Goal: Information Seeking & Learning: Learn about a topic

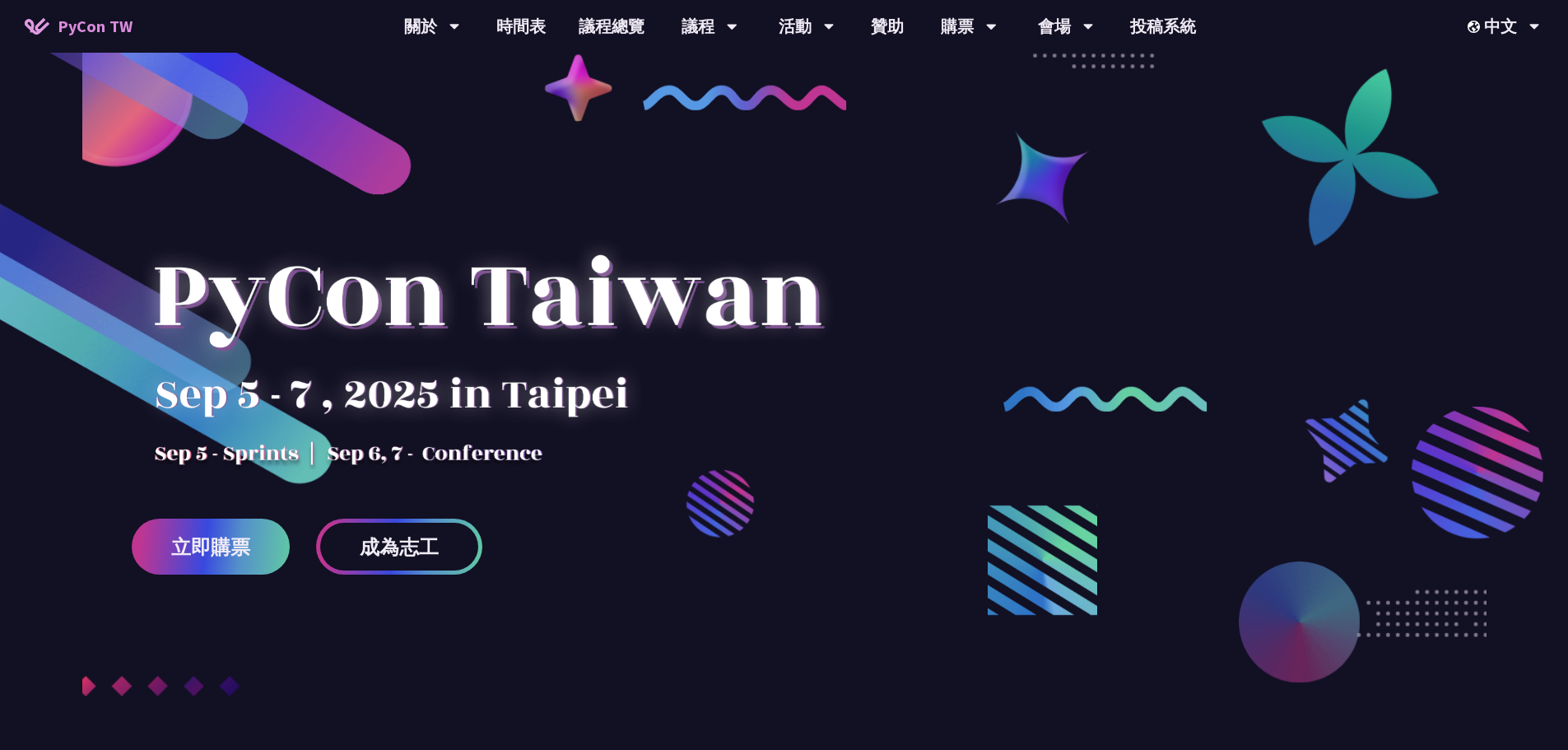
click at [64, 629] on div at bounding box center [784, 449] width 1568 height 700
click at [405, 683] on div at bounding box center [784, 449] width 1568 height 700
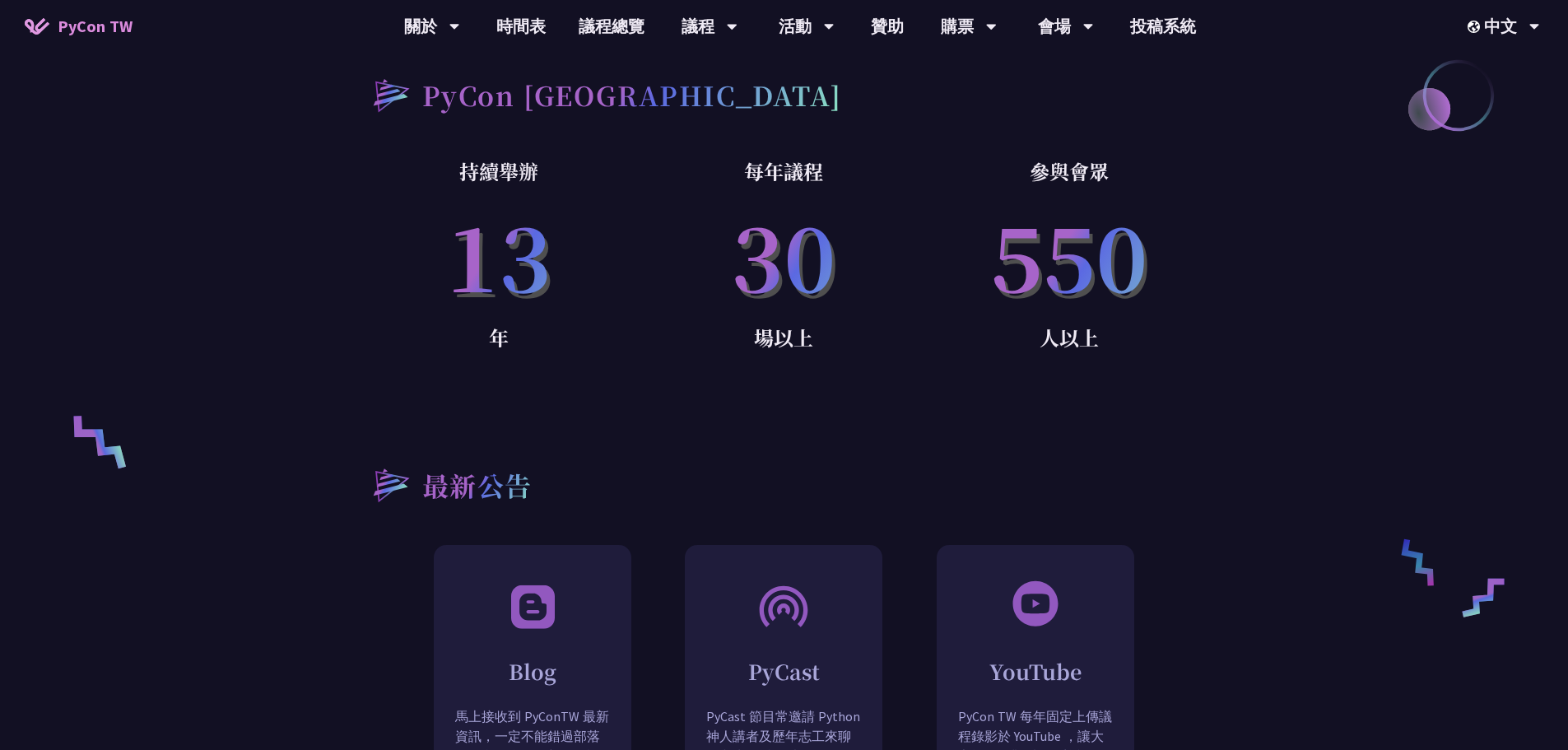
scroll to position [905, 0]
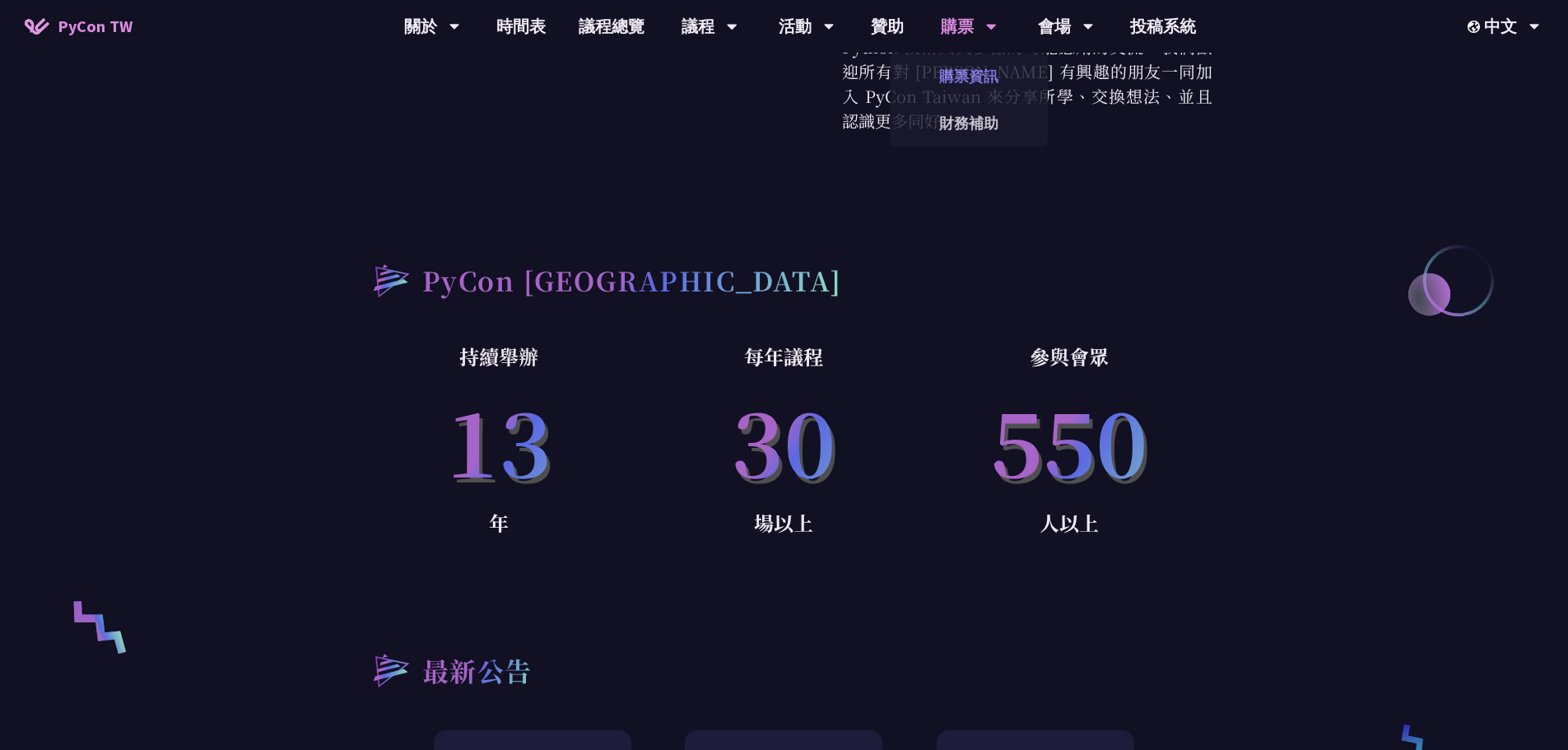
click at [968, 78] on link "購票資訊" at bounding box center [969, 76] width 158 height 39
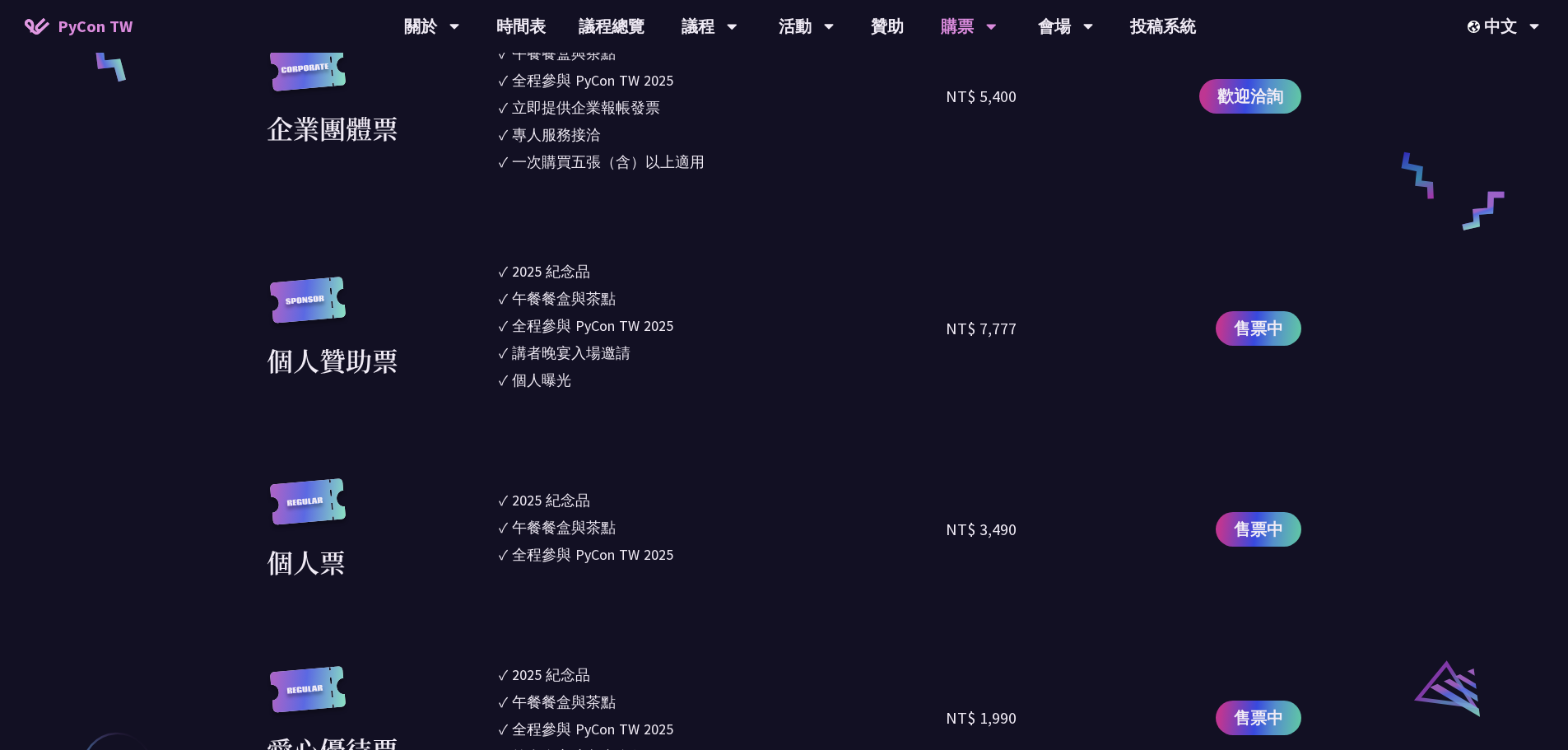
scroll to position [1564, 0]
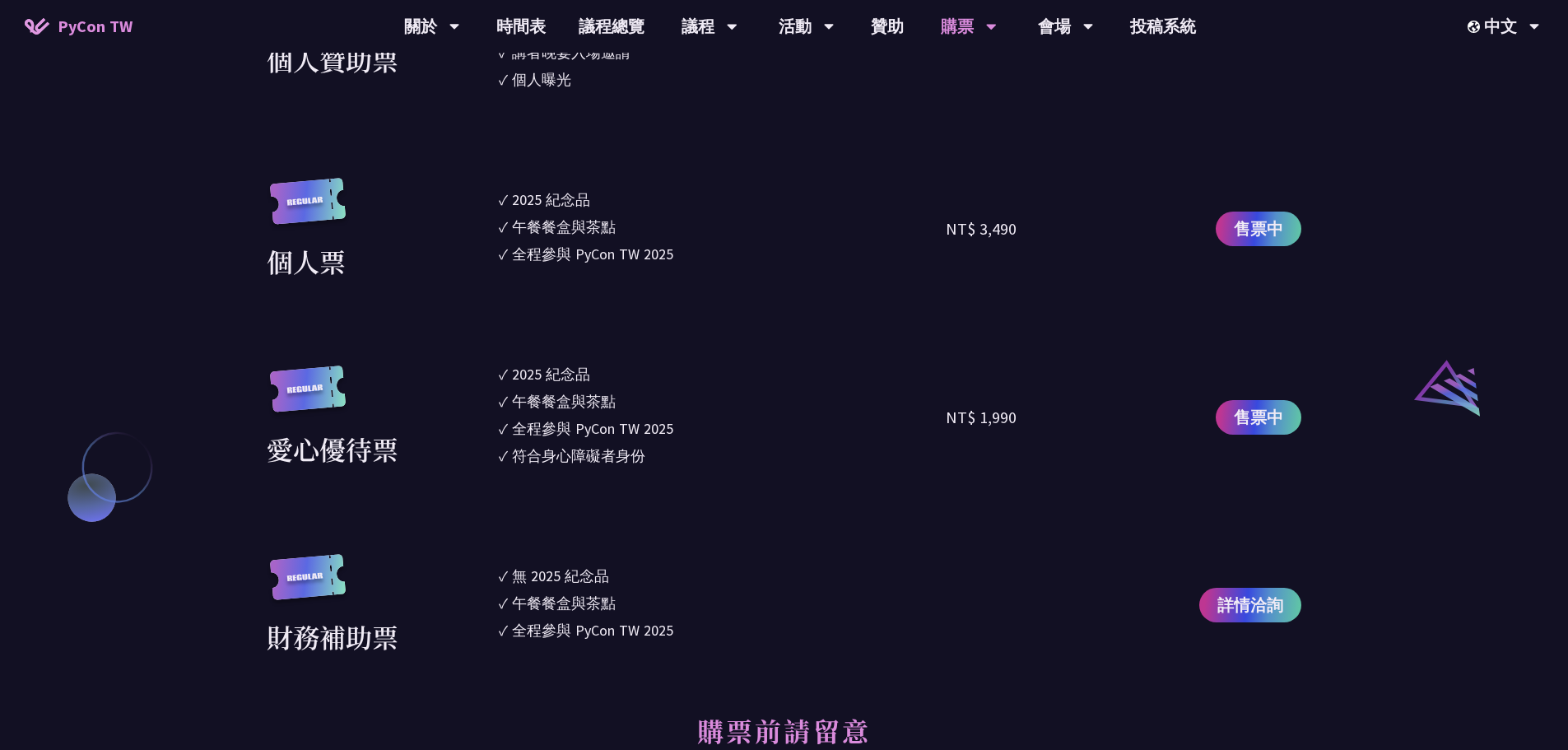
click at [163, 668] on div "大會資訊 衝刺開發 日期：[DATE] 地點：TBD 主議程 日期：[DATE] 到 [DATE] 地點：[GEOGRAPHIC_DATA] - ​[STRE…" at bounding box center [784, 635] width 1568 height 3426
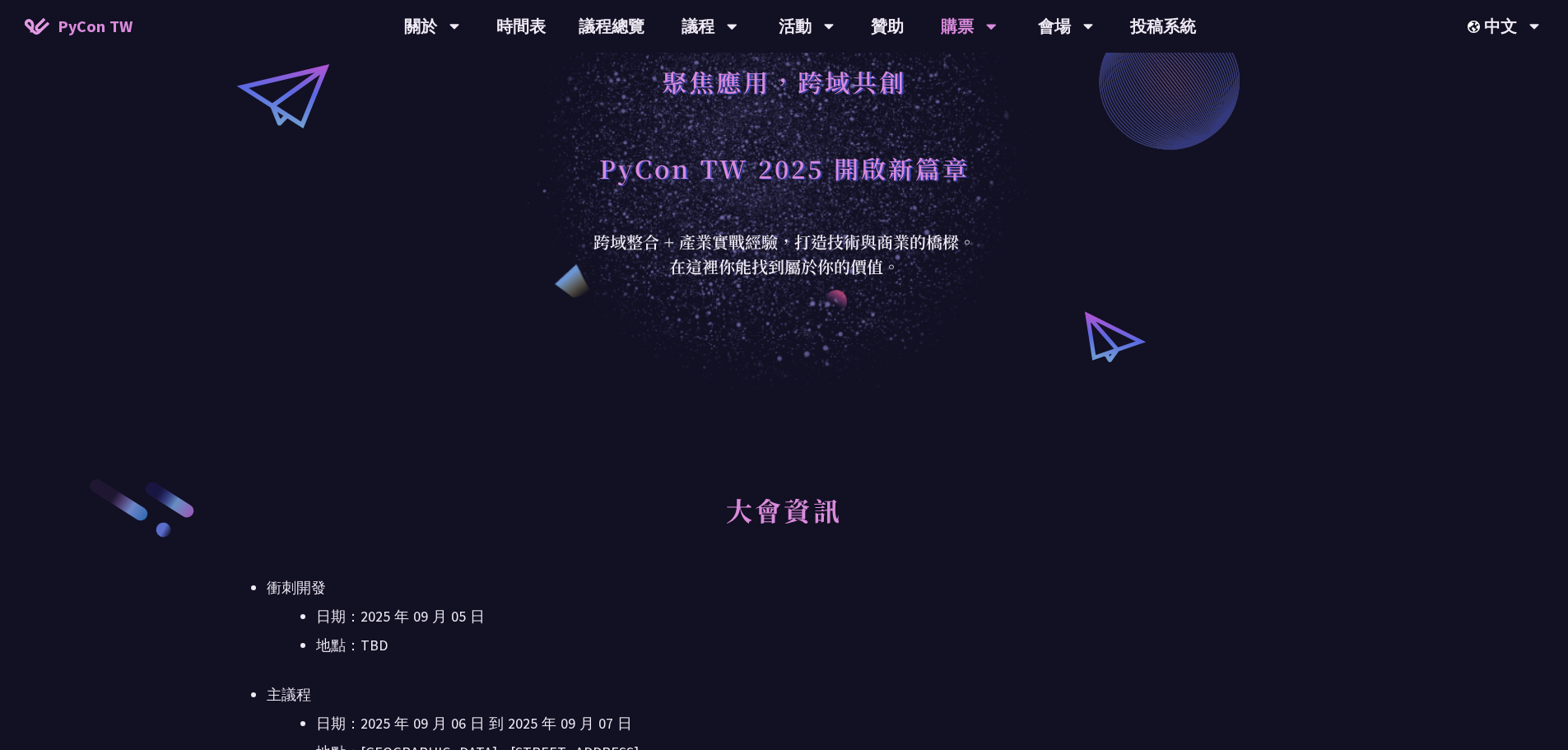
scroll to position [0, 0]
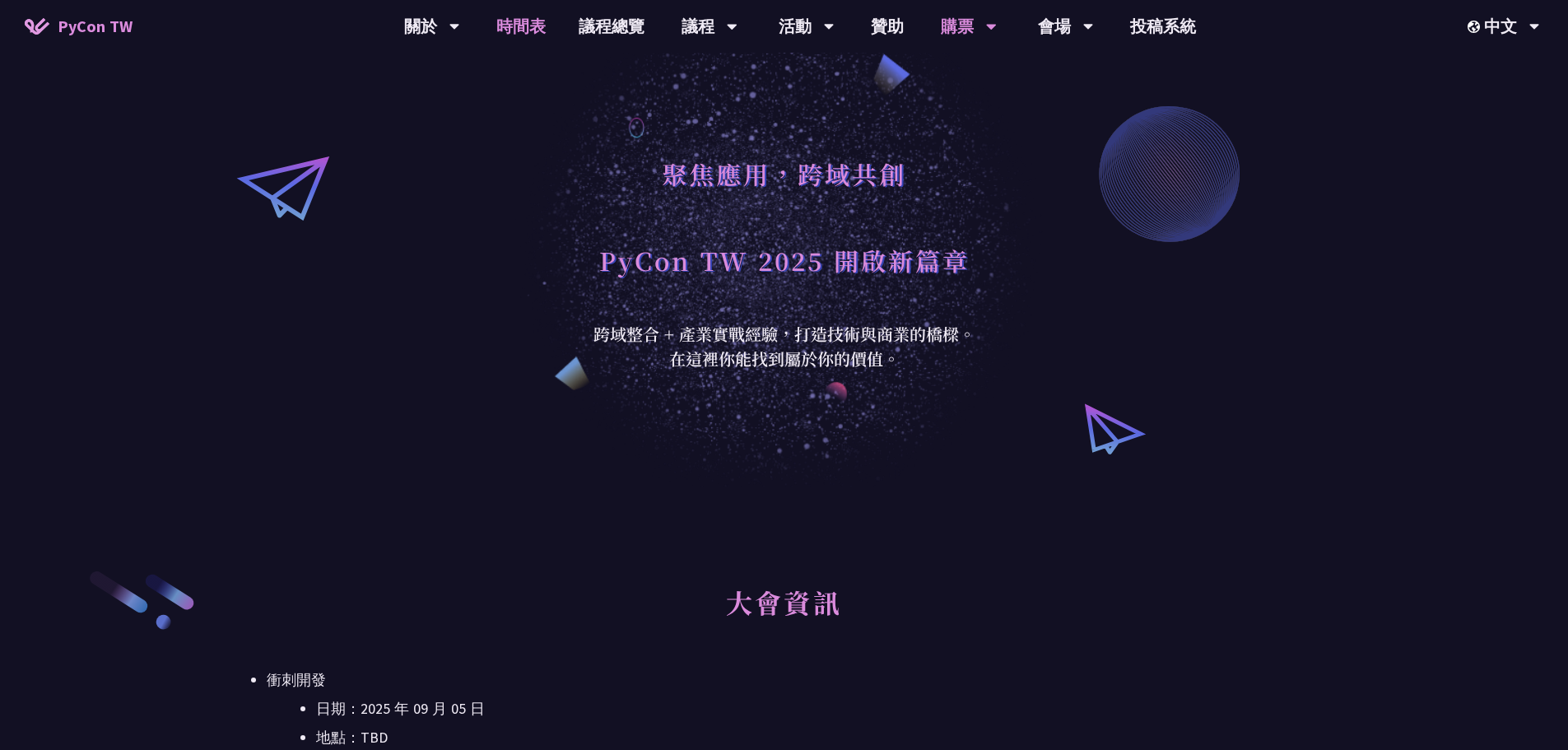
click at [534, 26] on link "時間表" at bounding box center [521, 26] width 82 height 53
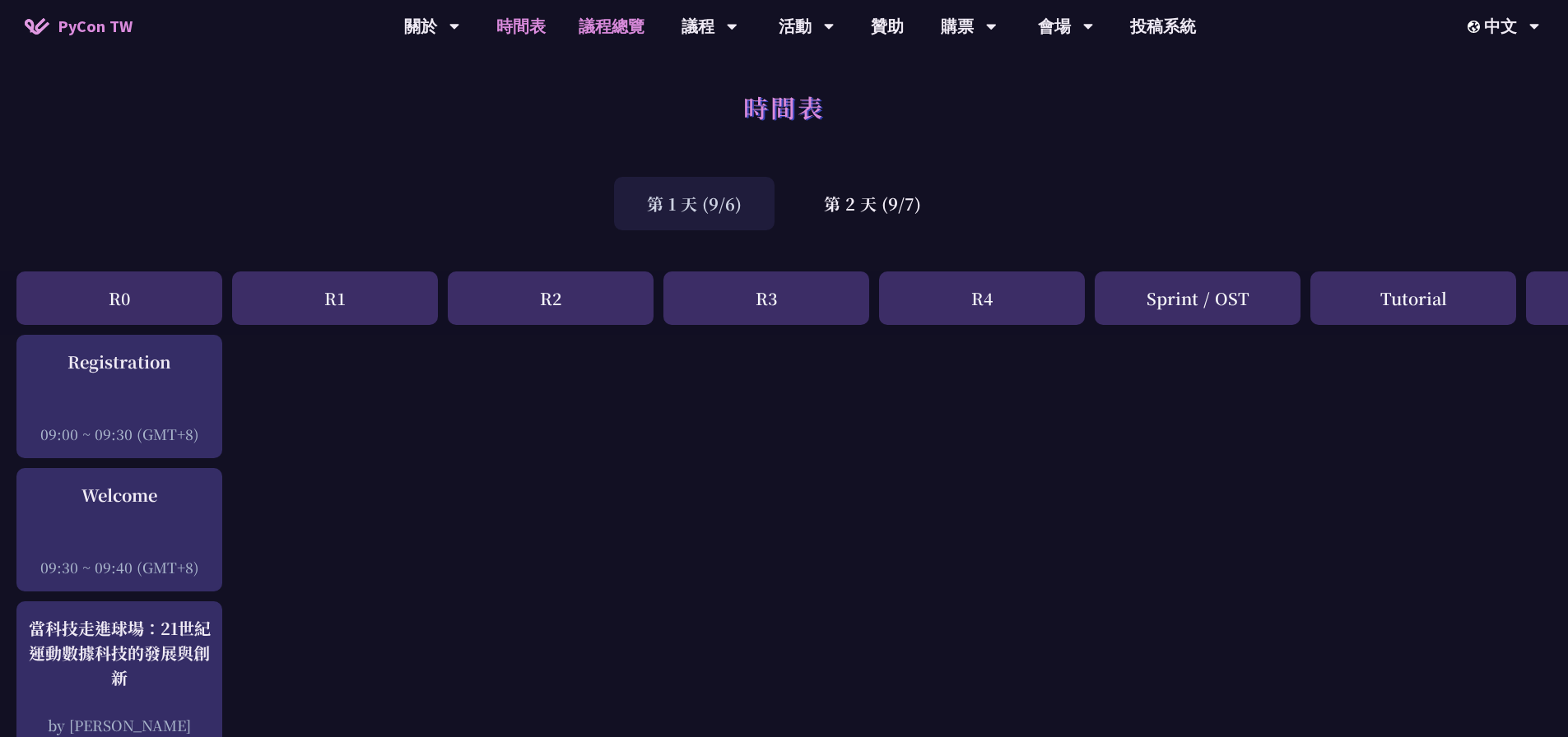
click at [611, 27] on link "議程總覽" at bounding box center [611, 26] width 99 height 53
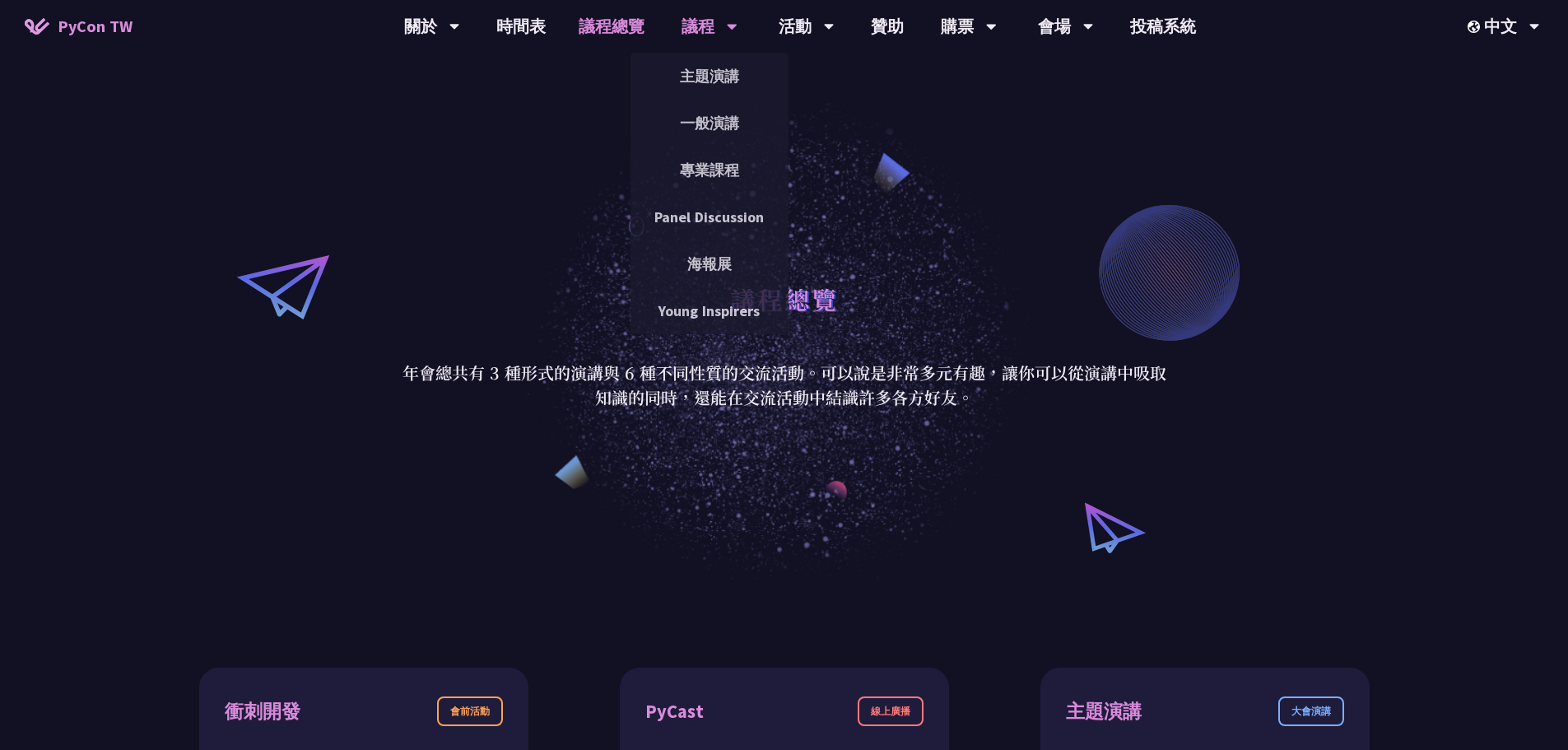
click at [460, 25] on div "議程" at bounding box center [432, 26] width 56 height 53
click at [717, 79] on link "主題演講" at bounding box center [710, 76] width 158 height 39
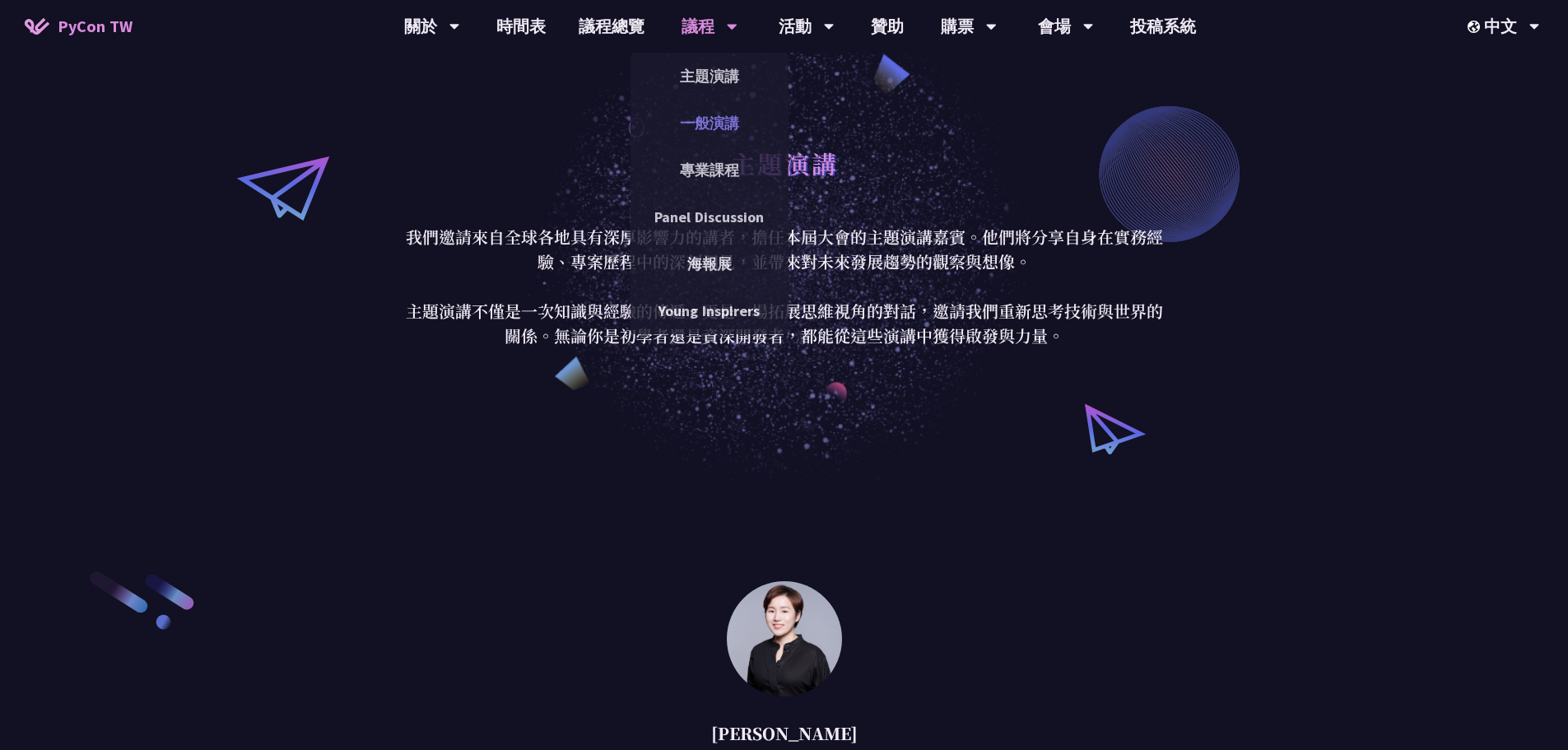
click at [717, 118] on link "一般演講" at bounding box center [710, 123] width 158 height 39
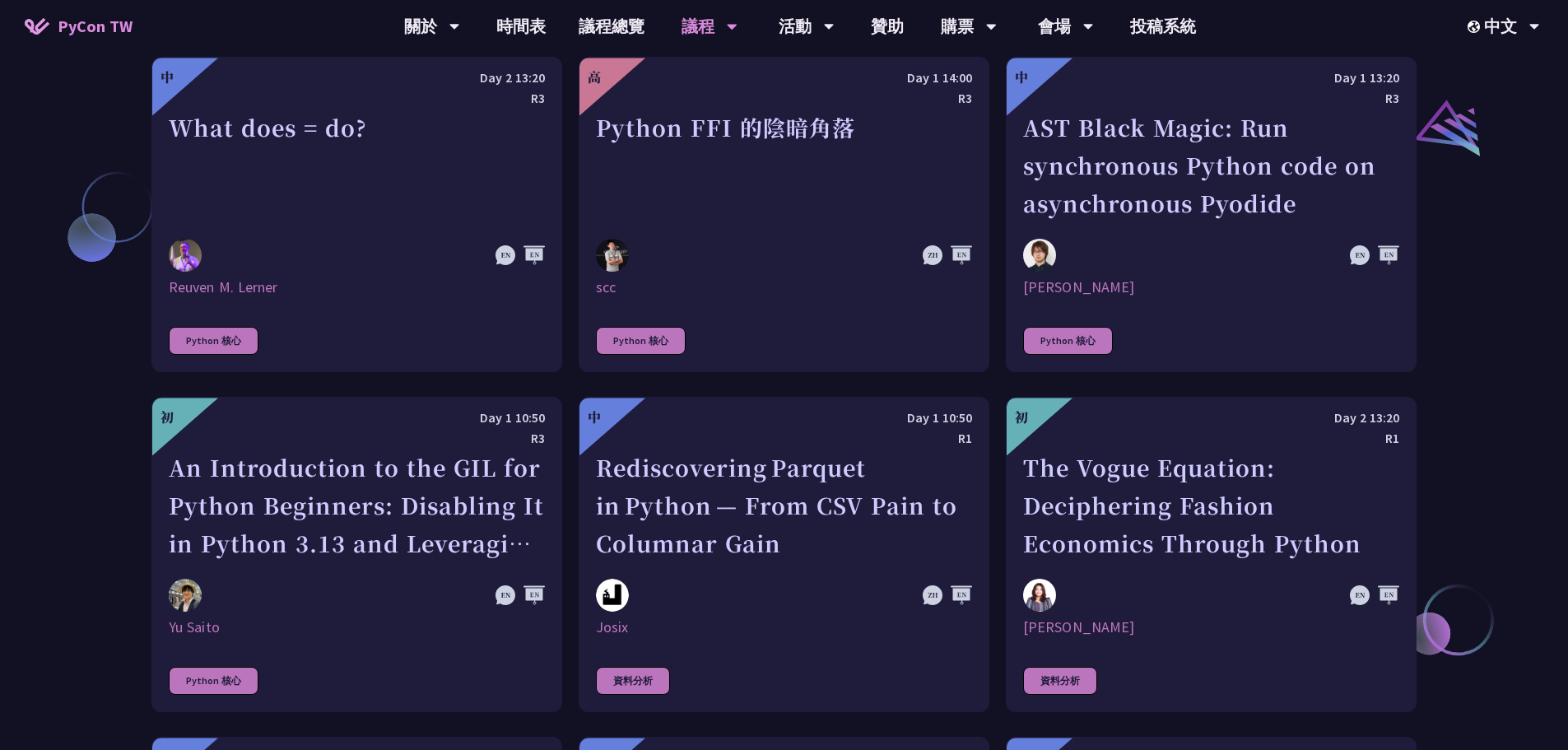
scroll to position [1564, 0]
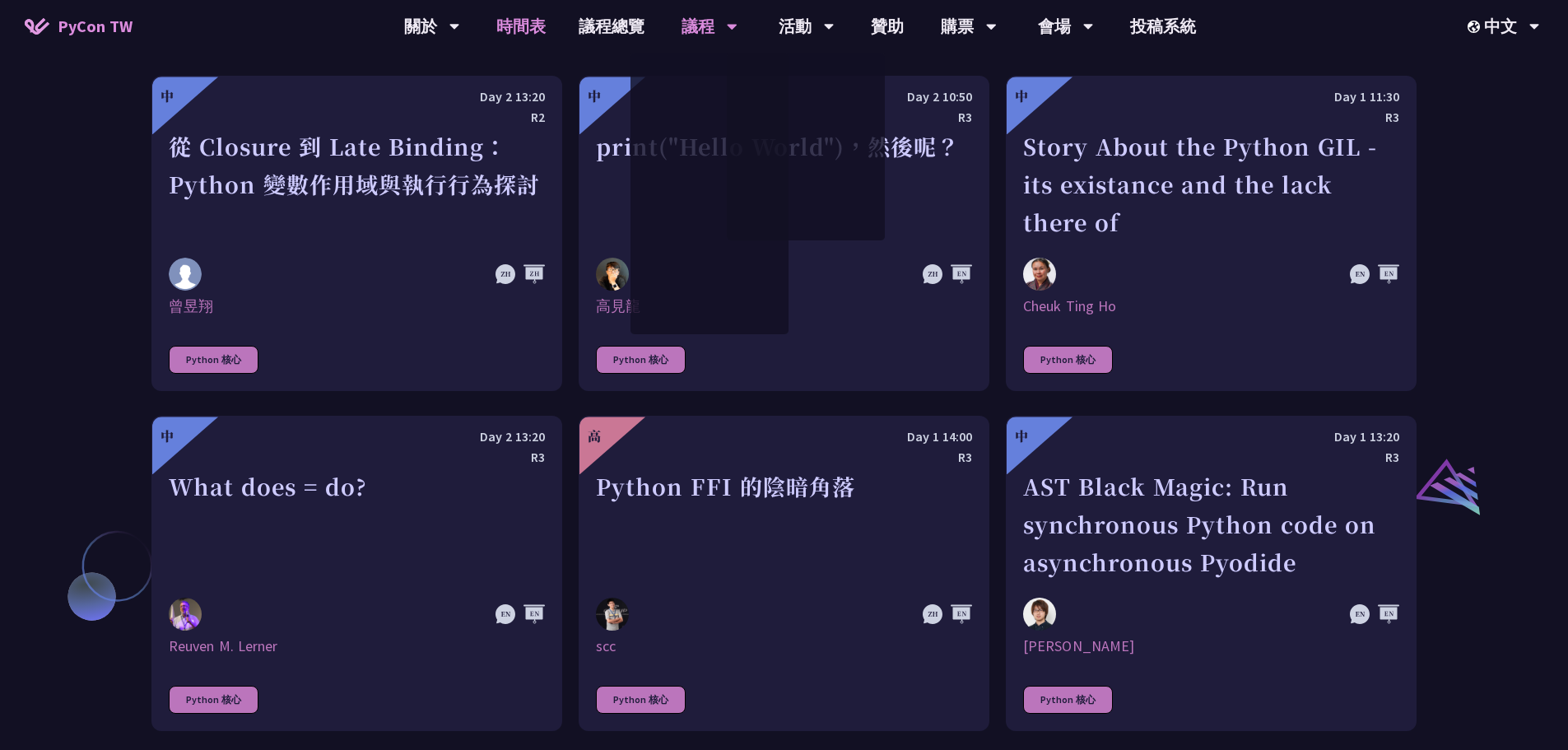
click at [539, 26] on link "時間表" at bounding box center [521, 26] width 82 height 53
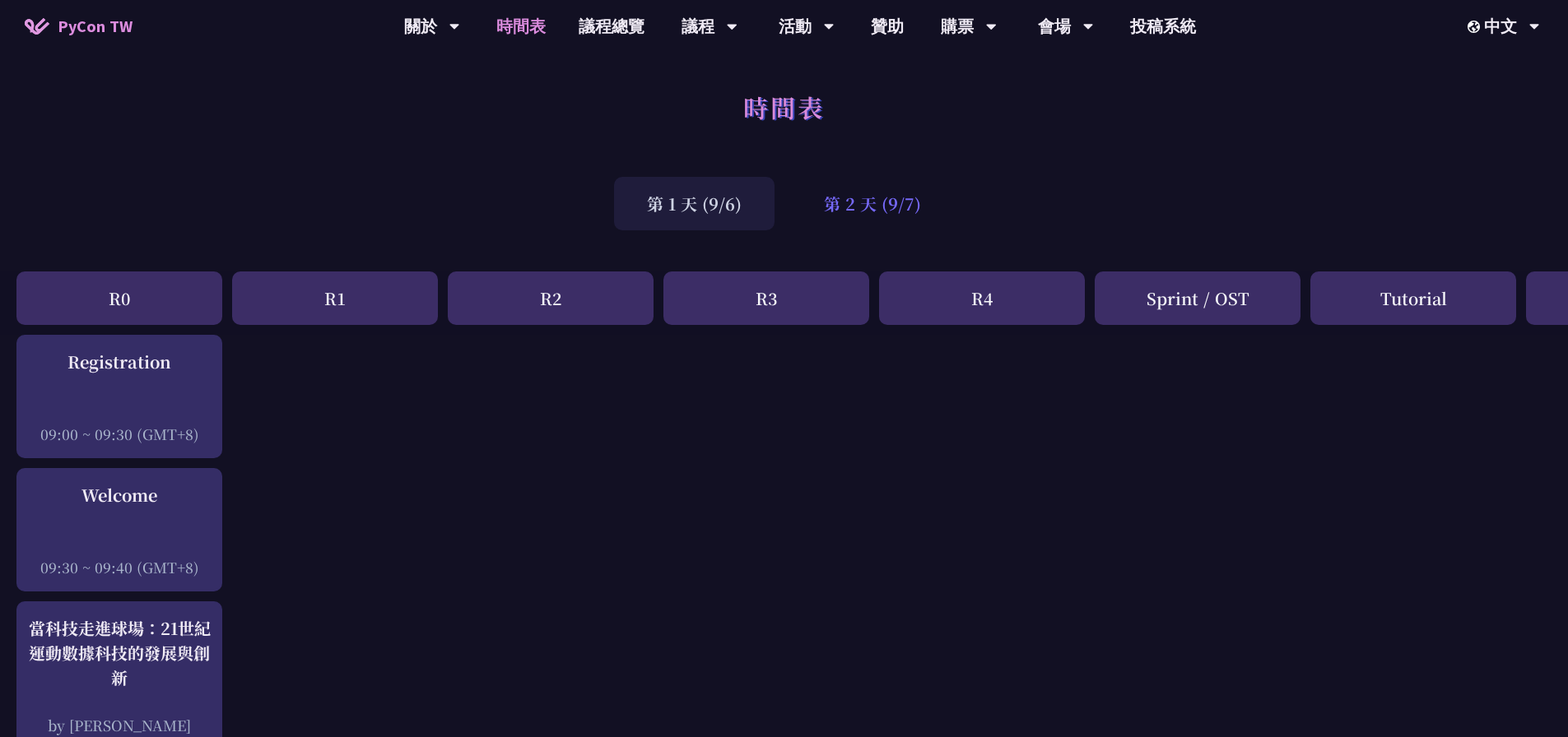
click at [871, 203] on div "第 2 天 (9/7)" at bounding box center [872, 203] width 163 height 54
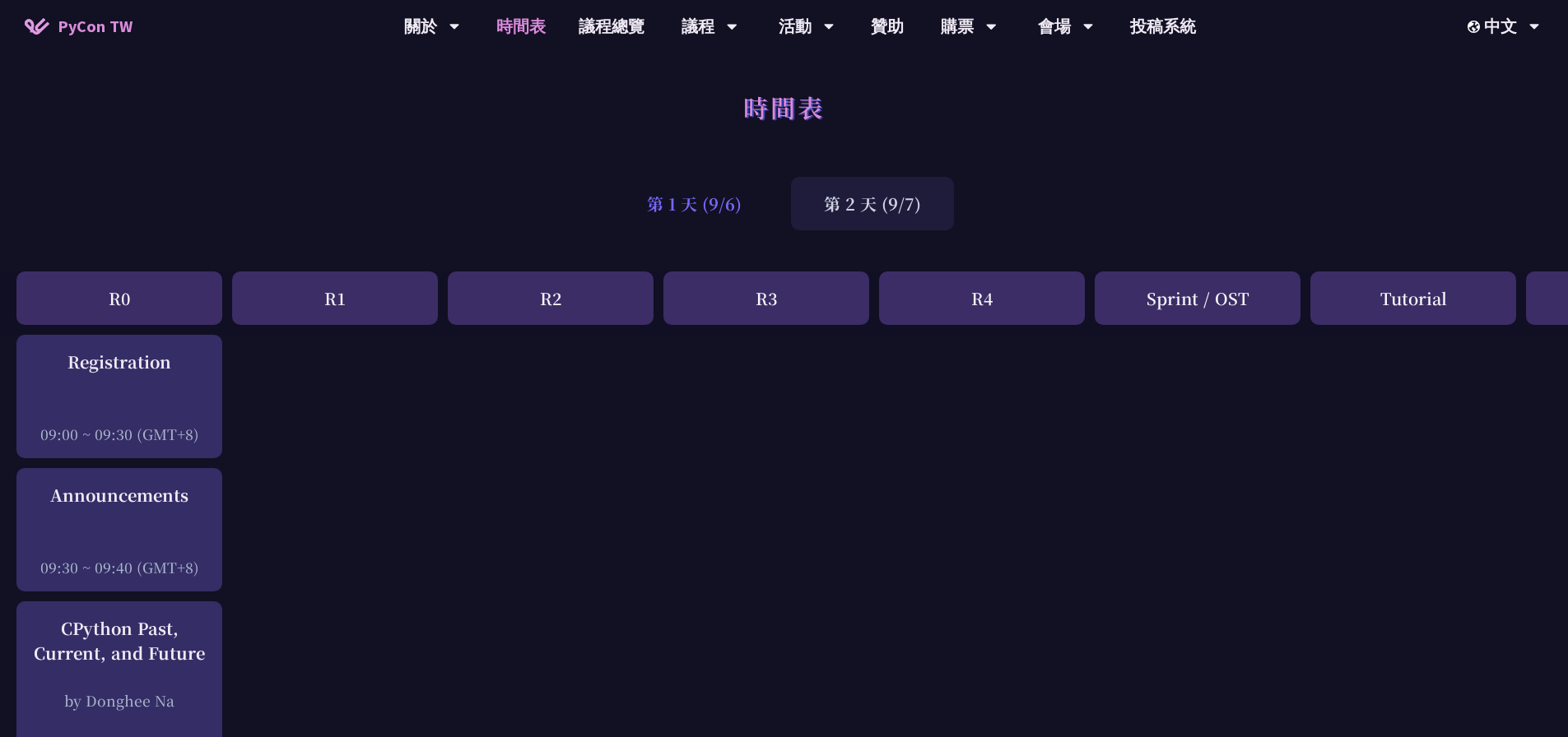
click at [719, 215] on div "第 1 天 (9/6)" at bounding box center [695, 203] width 161 height 54
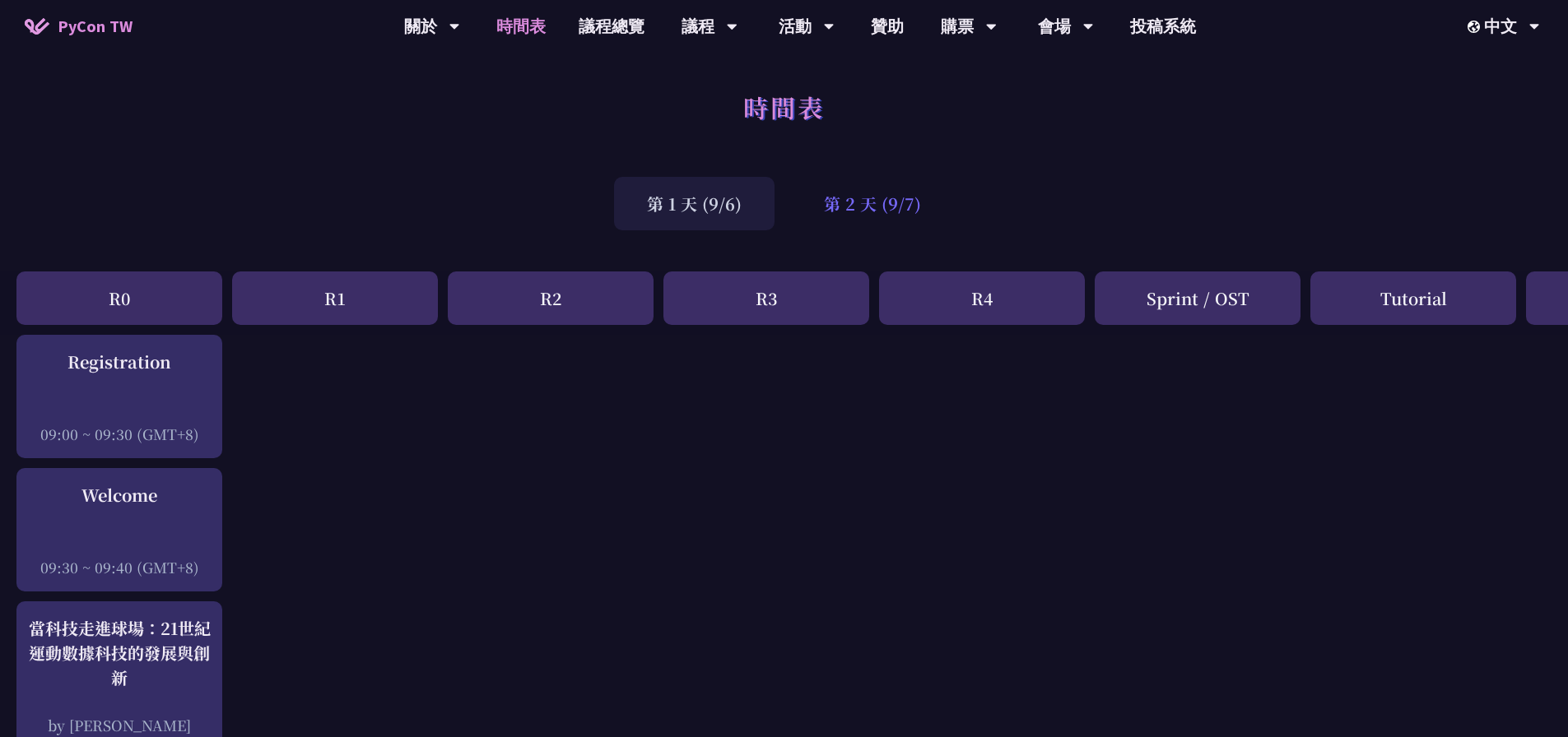
click at [849, 208] on div "第 2 天 (9/7)" at bounding box center [872, 203] width 163 height 54
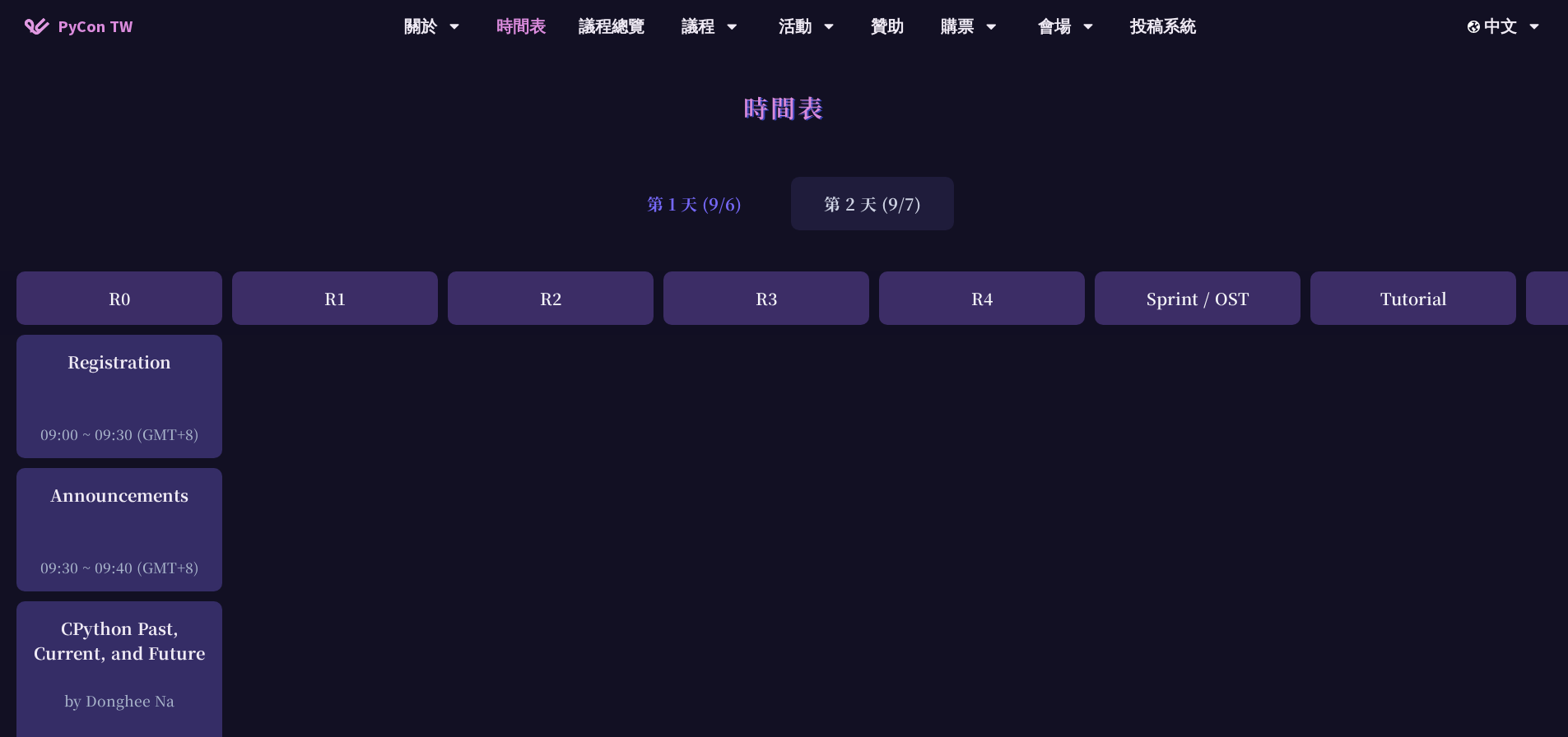
click at [701, 202] on div "第 1 天 (9/6)" at bounding box center [695, 203] width 161 height 54
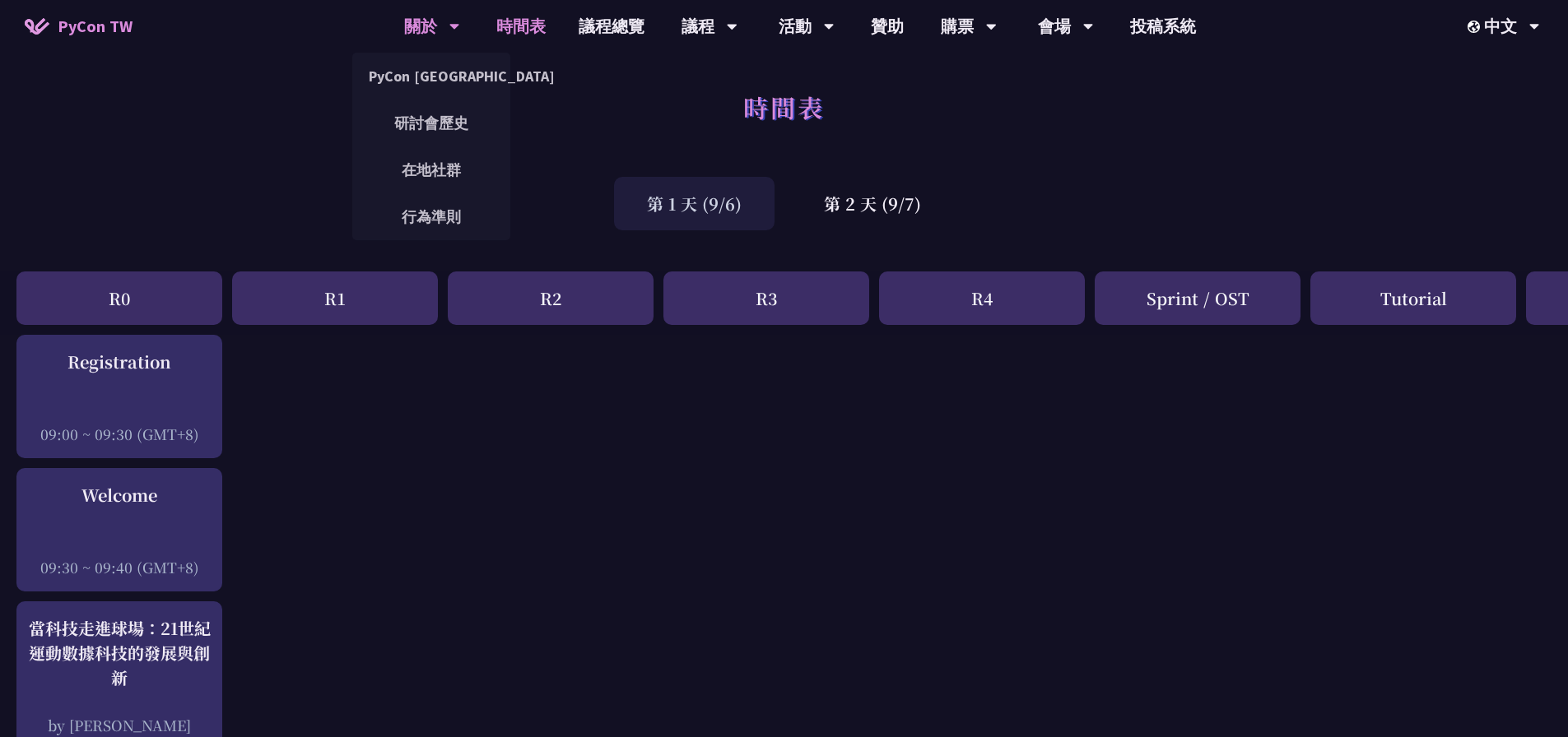
click at [432, 24] on div "關於" at bounding box center [432, 26] width 56 height 53
click at [442, 80] on link "PyCon [GEOGRAPHIC_DATA]" at bounding box center [431, 76] width 158 height 39
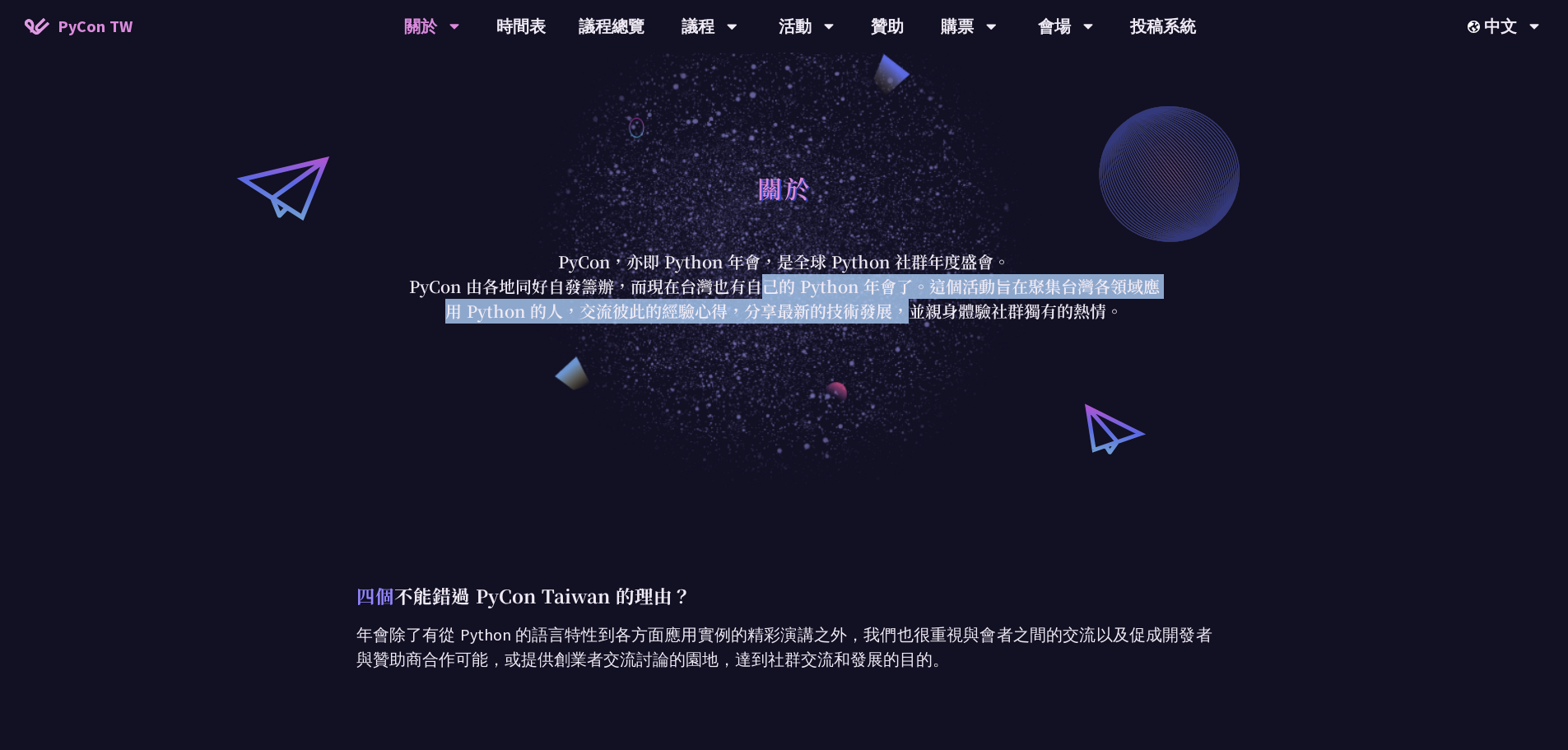
drag, startPoint x: 572, startPoint y: 285, endPoint x: 693, endPoint y: 323, distance: 126.8
click at [693, 323] on p "PyCon 由各地同好自發籌辦，而現在台灣也有自己的 Python 年會了。這個活動旨在聚集台灣各領域應用 Python 的人，交流彼此的經驗心得，分享最新的…" at bounding box center [784, 298] width 766 height 49
click at [690, 303] on p "PyCon 由各地同好自發籌辦，而現在台灣也有自己的 Python 年會了。這個活動旨在聚集台灣各領域應用 Python 的人，交流彼此的經驗心得，分享最新的…" at bounding box center [784, 298] width 766 height 49
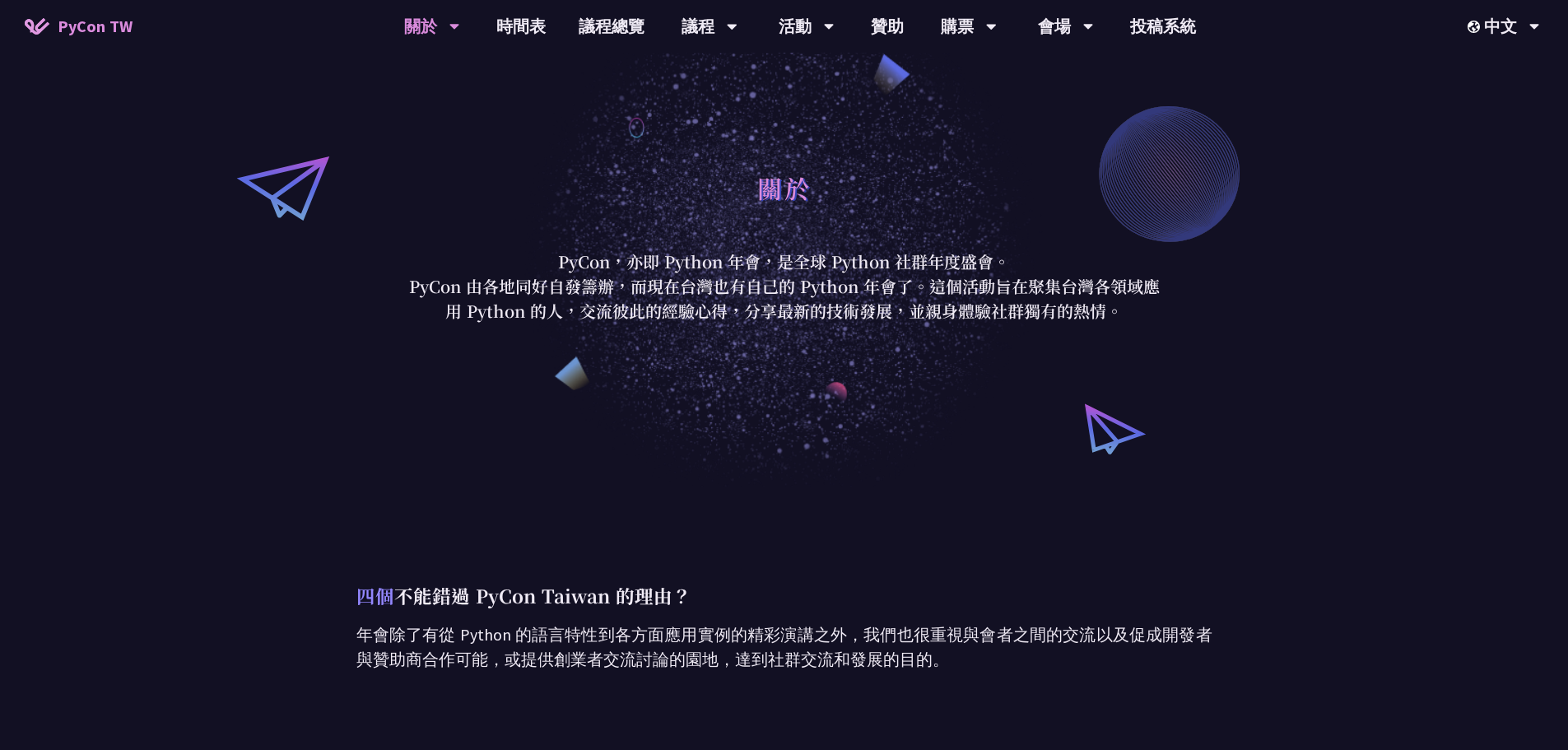
drag, startPoint x: 690, startPoint y: 303, endPoint x: 624, endPoint y: 296, distance: 66.4
click at [624, 296] on p "PyCon 由各地同好自發籌辦，而現在台灣也有自己的 Python 年會了。這個活動旨在聚集台灣各領域應用 Python 的人，交流彼此的經驗心得，分享最新的…" at bounding box center [784, 298] width 766 height 49
click at [1078, 78] on link "會場資訊" at bounding box center [1065, 76] width 158 height 39
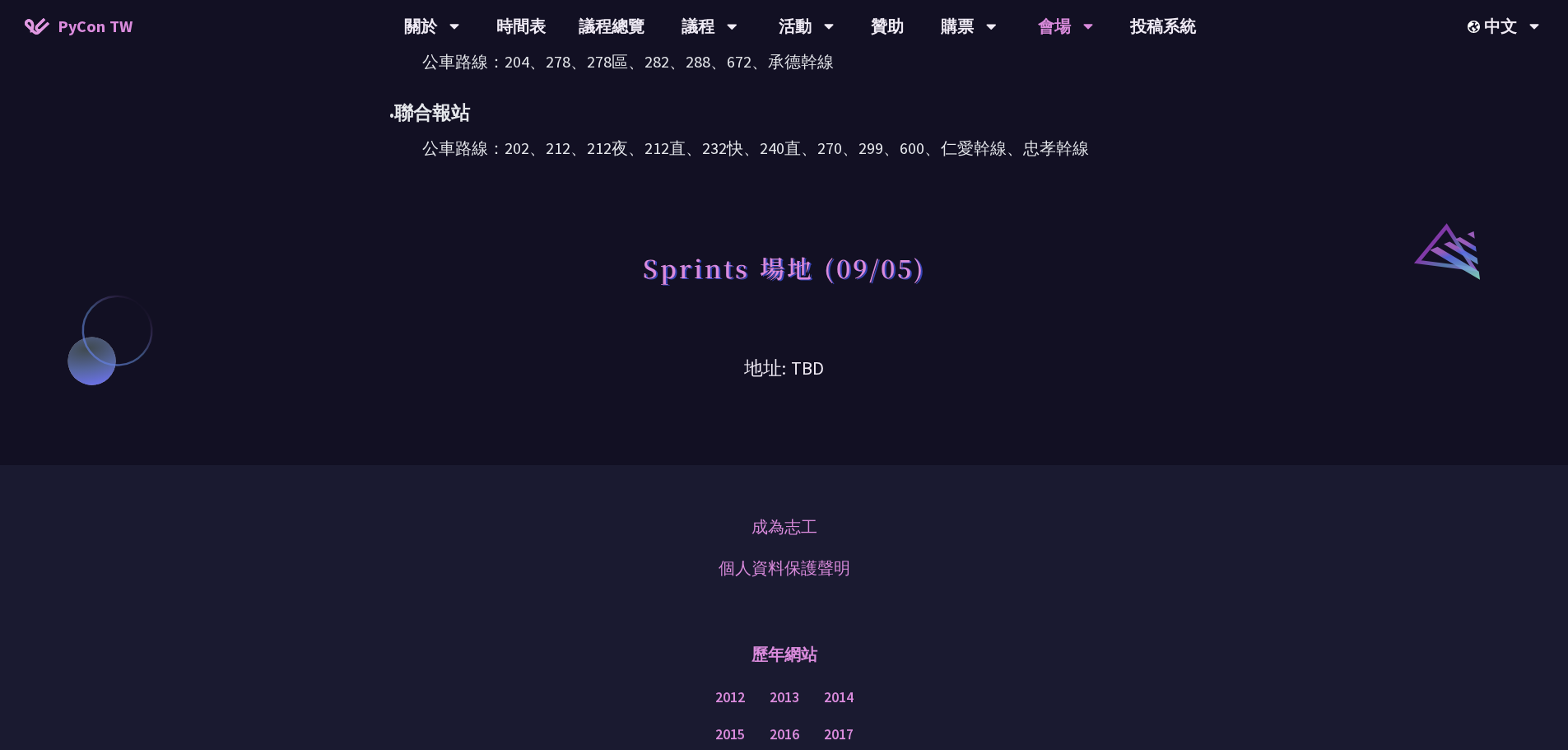
scroll to position [1006, 0]
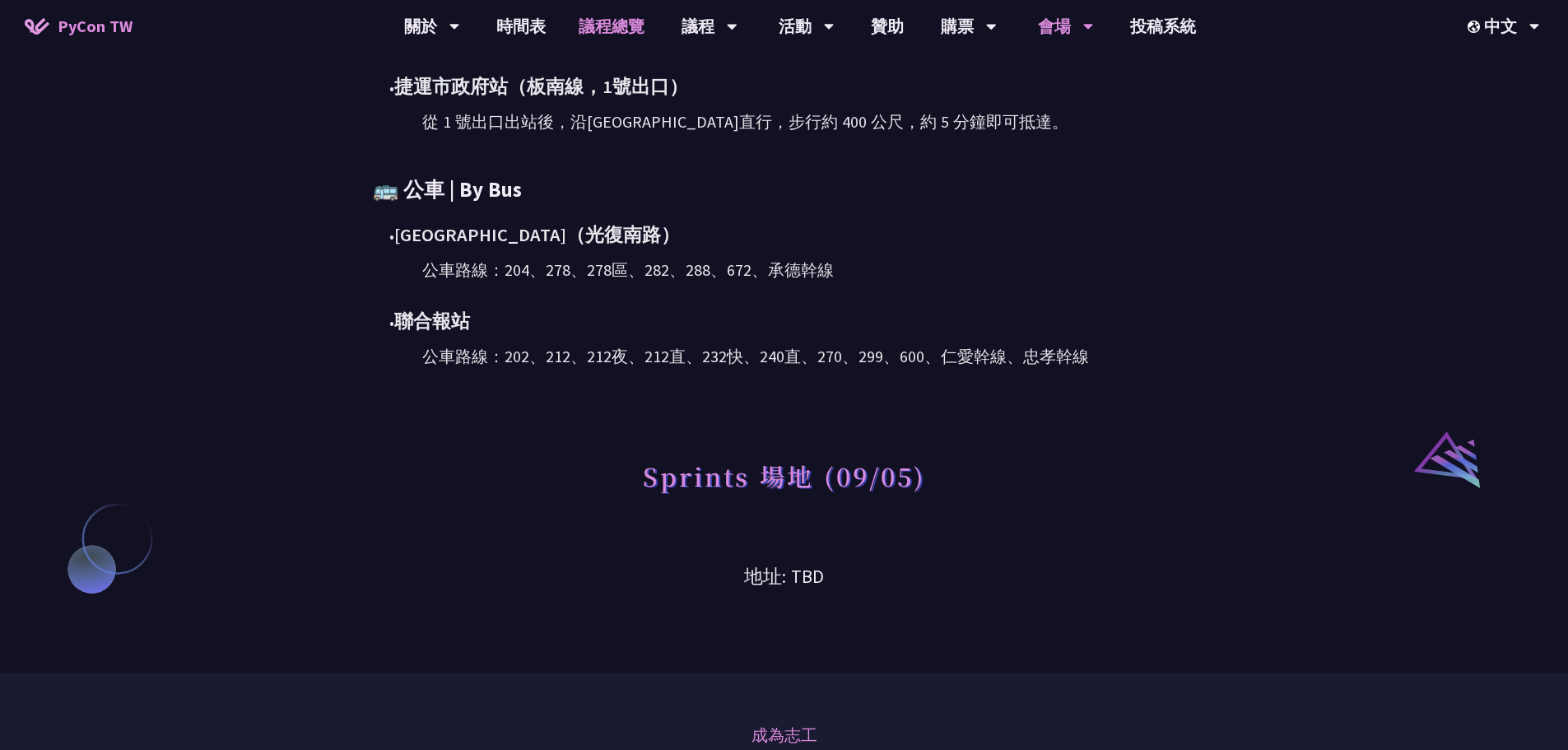
click at [608, 22] on link "議程總覽" at bounding box center [611, 26] width 99 height 53
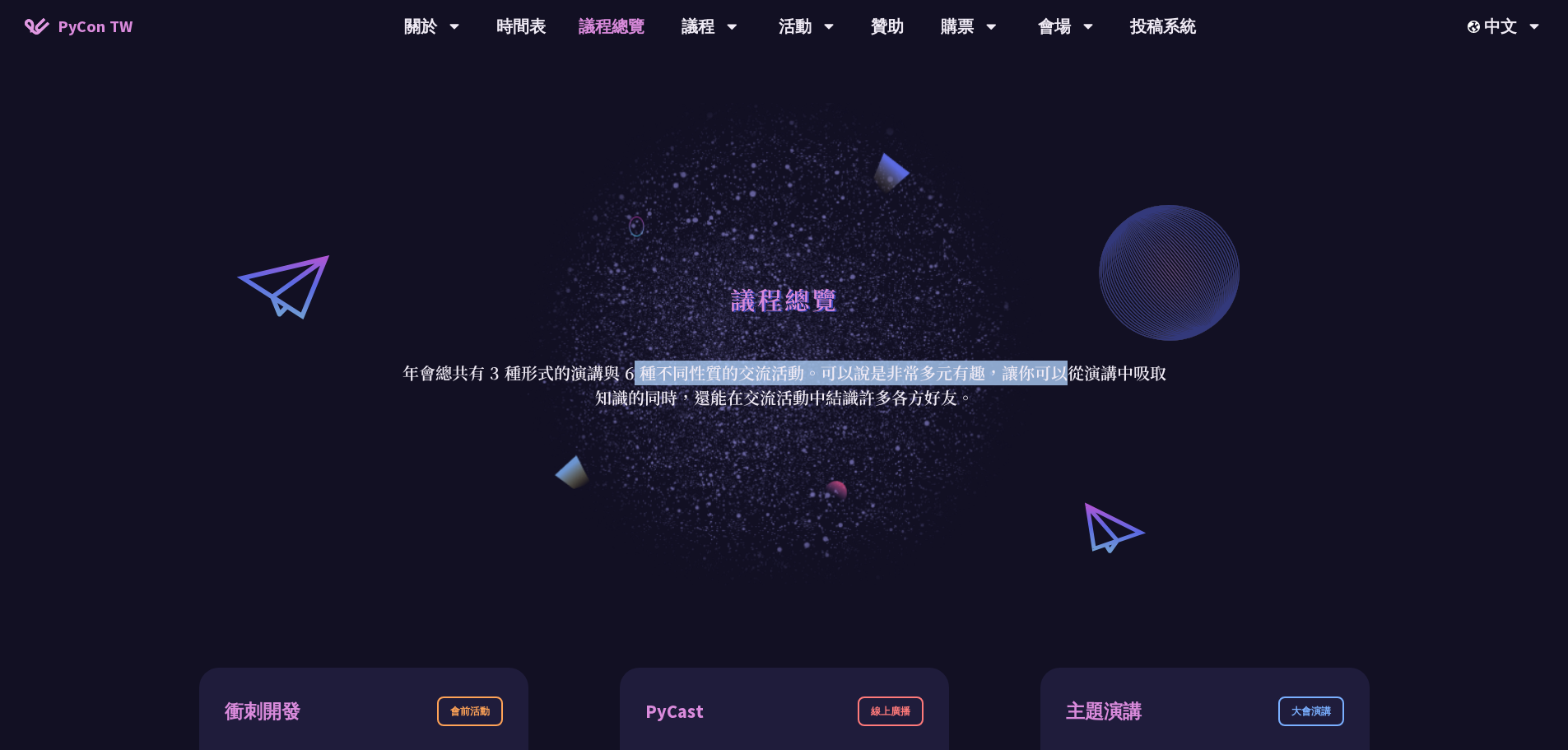
drag, startPoint x: 465, startPoint y: 381, endPoint x: 846, endPoint y: 385, distance: 381.0
click at [846, 385] on p "年會總共有 3 種形式的演講與 6 種不同性質的交流活動。可以說是非常多元有趣，讓你可以從演講中吸取知識的同時，還能在交流活動中結識許多各方好友。" at bounding box center [784, 385] width 766 height 49
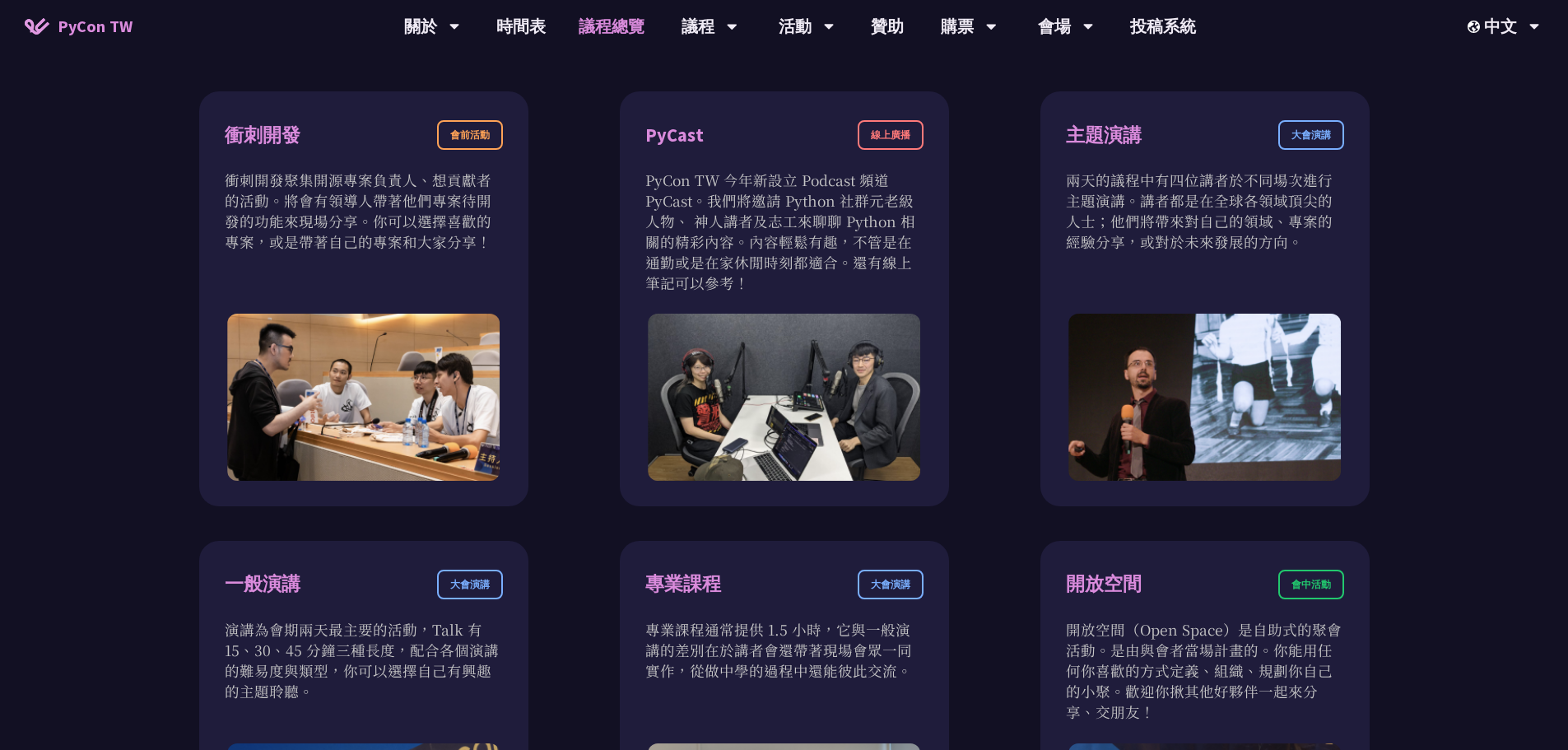
scroll to position [658, 0]
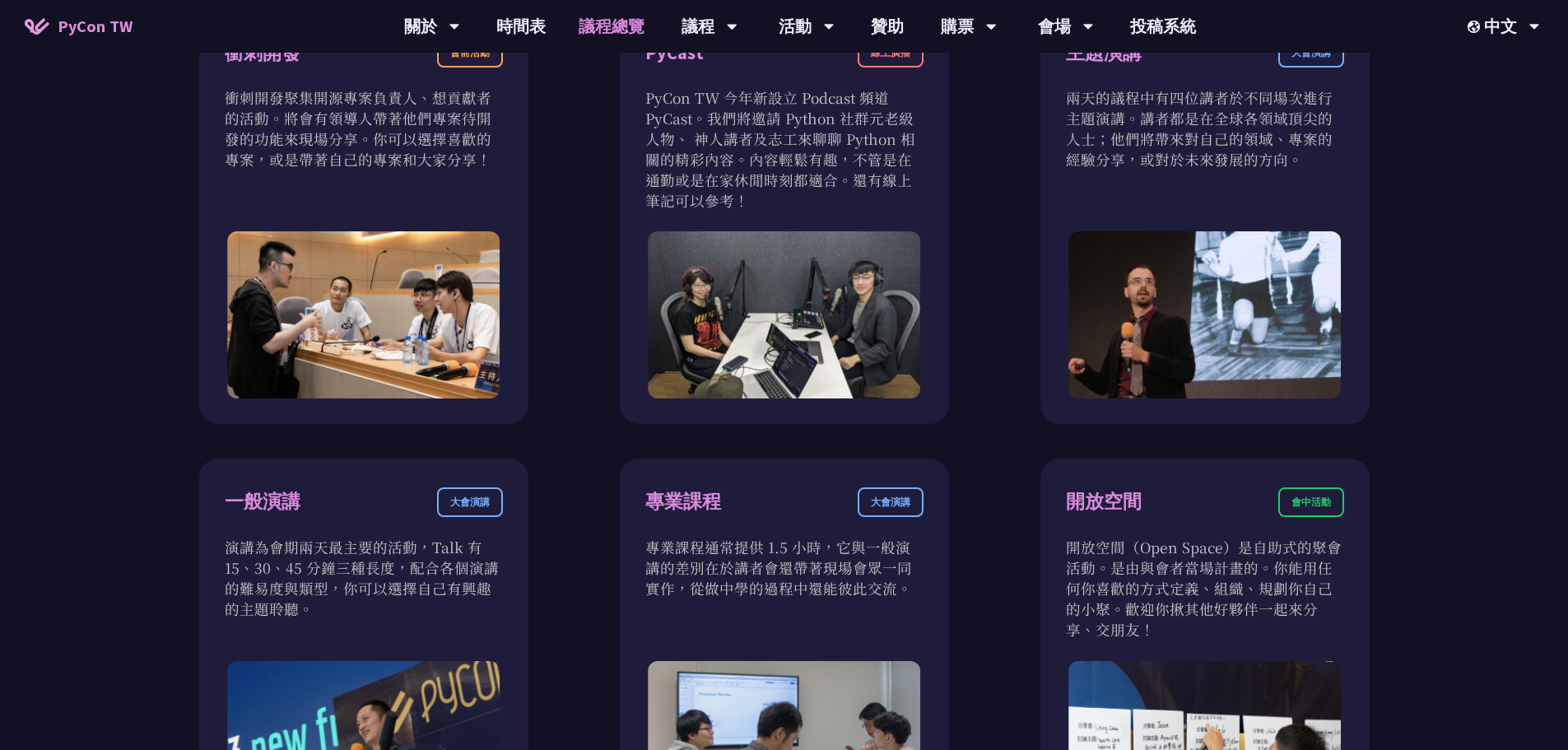
click at [1490, 313] on div "衝刺開發 會前活動 衝刺開發聚集開源專案負責人、想貢獻者的活動。將會有領導人帶著他們專案待開發的功能來現場分享。你可以選擇喜歡的專案，或是帶著自己的專案和大家…" at bounding box center [784, 656] width 1568 height 1457
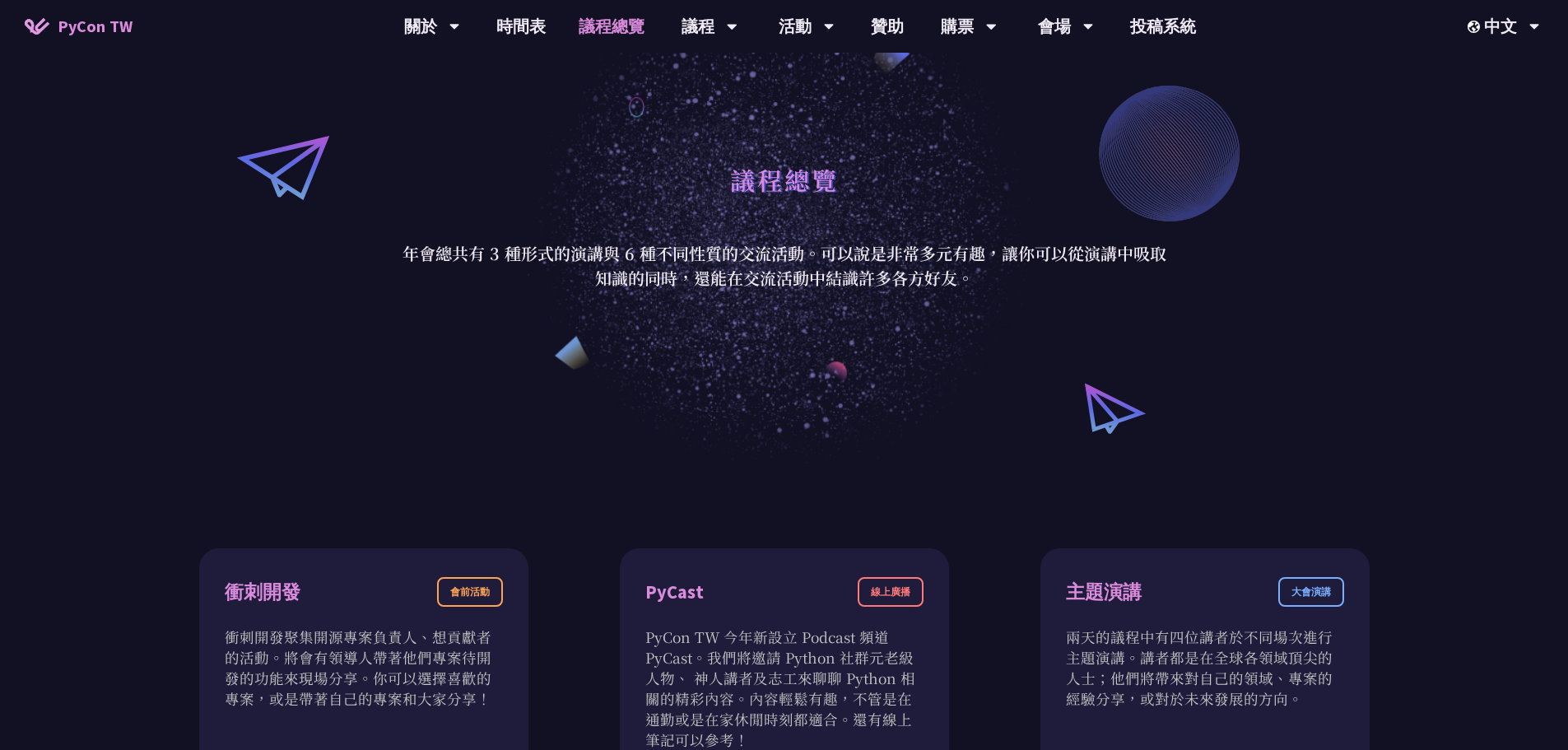
scroll to position [0, 0]
